Goal: Information Seeking & Learning: Find specific fact

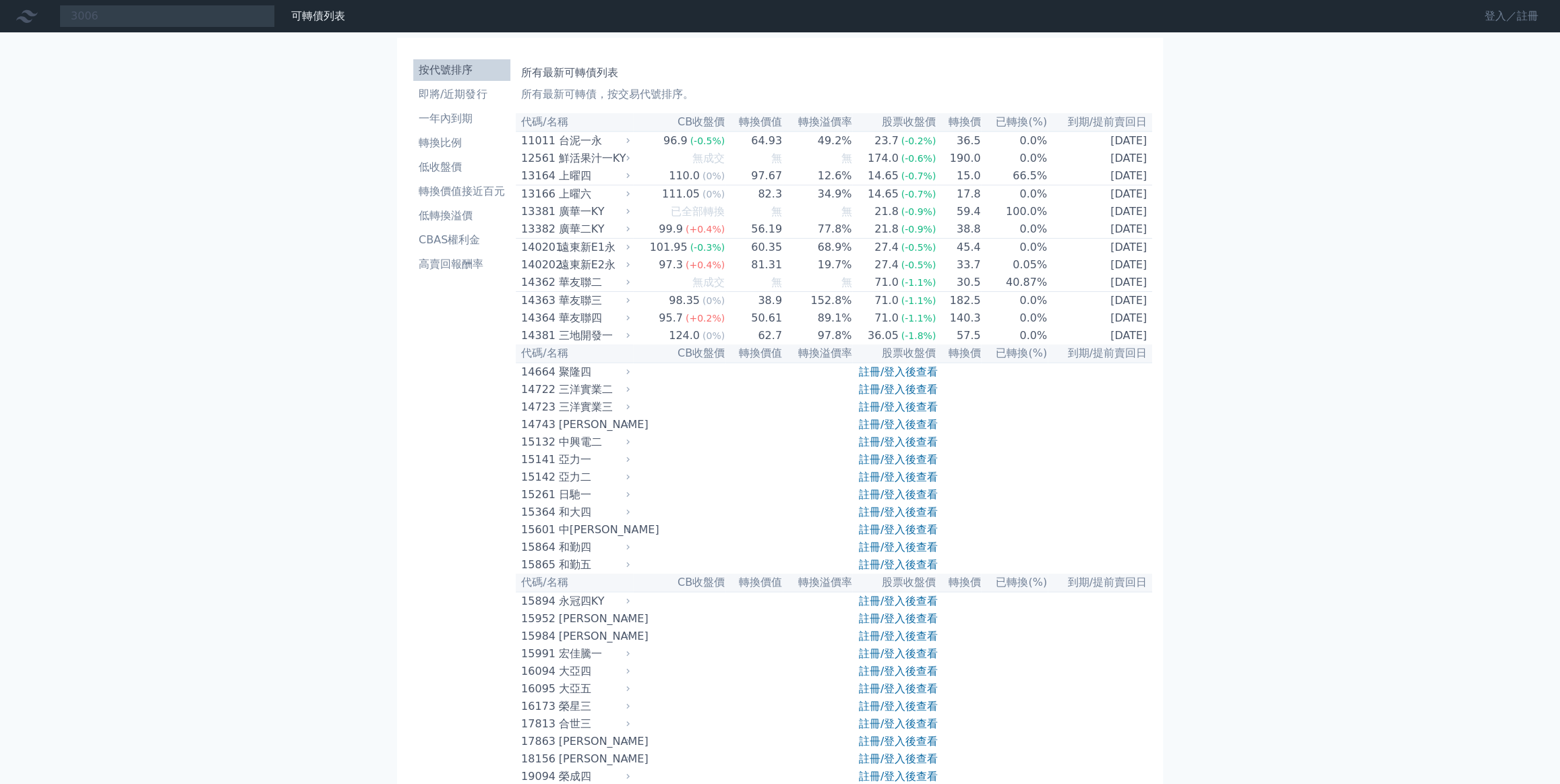
click at [1498, 15] on link "登入／註冊" at bounding box center [1511, 16] width 75 height 21
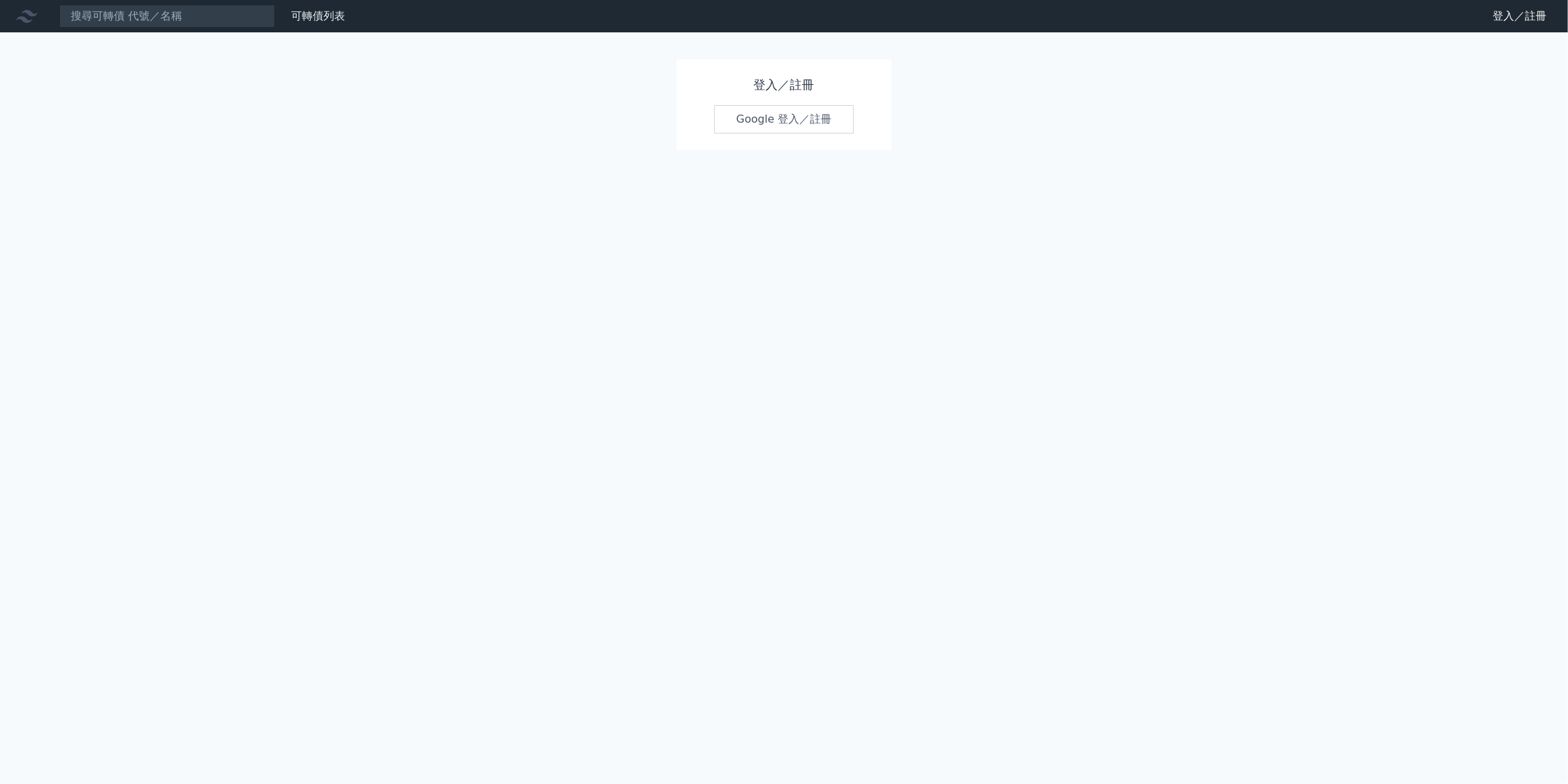
click at [751, 116] on link "Google 登入／註冊" at bounding box center [784, 119] width 140 height 28
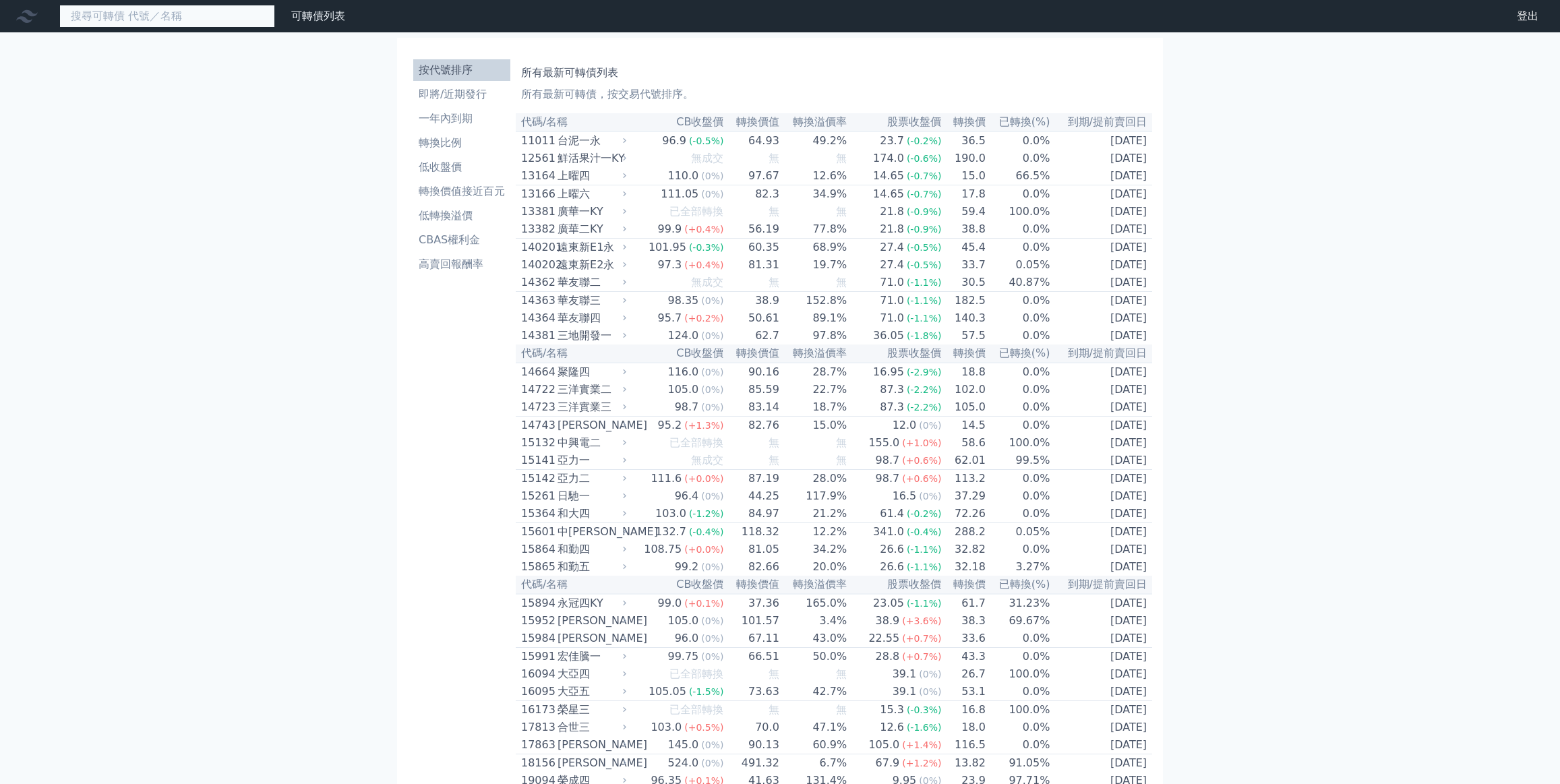
click at [156, 17] on input at bounding box center [167, 16] width 216 height 23
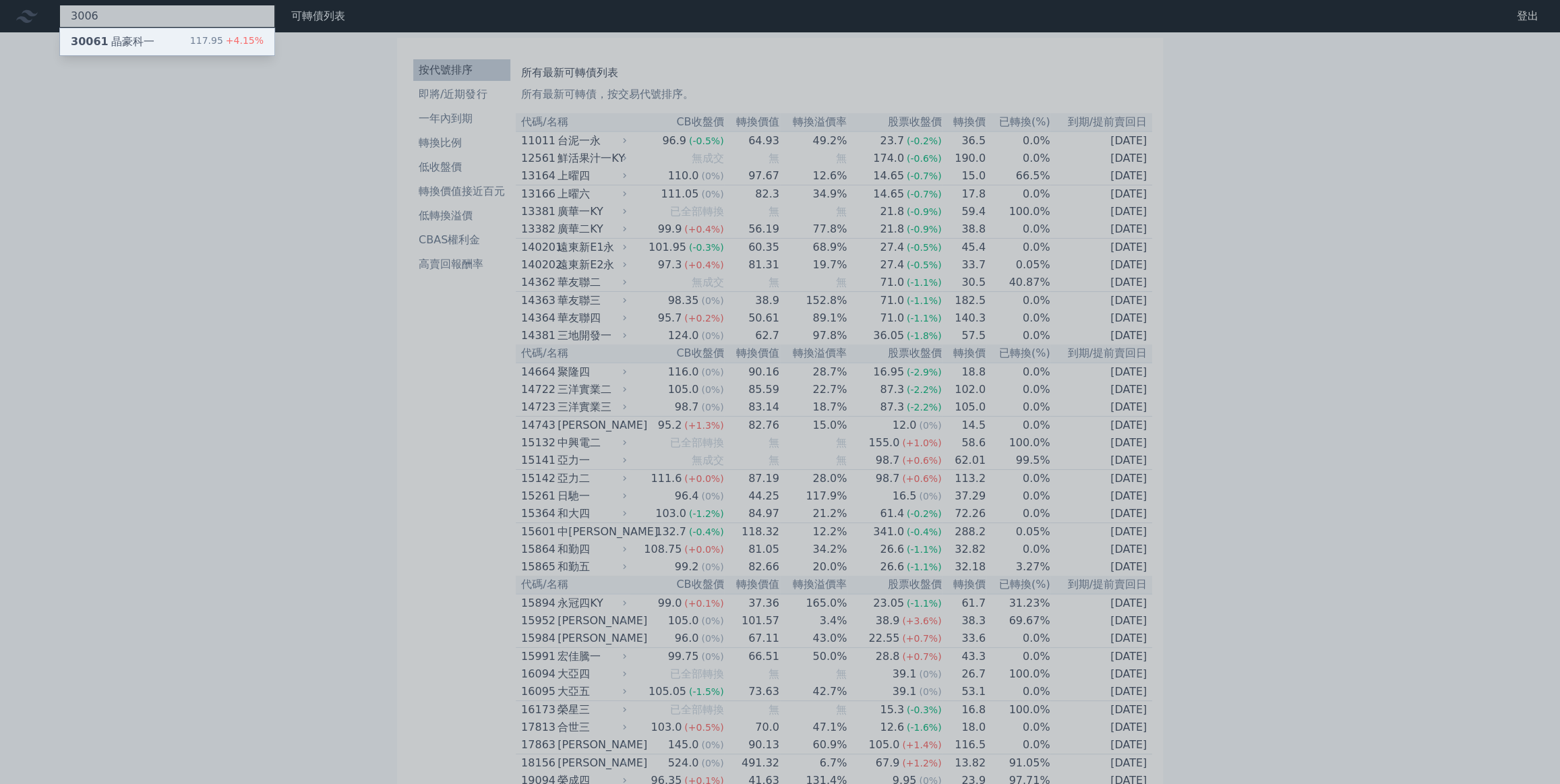
type input "3006"
click at [160, 32] on div "30061 晶豪科一 117.95 +4.15%" at bounding box center [167, 41] width 214 height 27
